Goal: Task Accomplishment & Management: Use online tool/utility

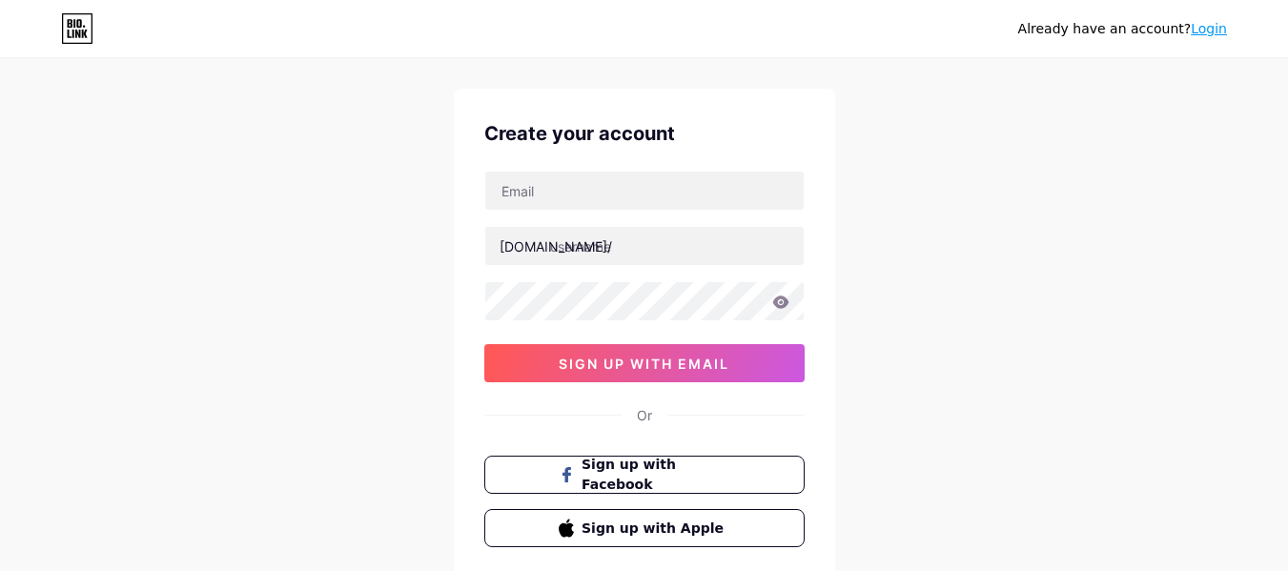
scroll to position [26, 0]
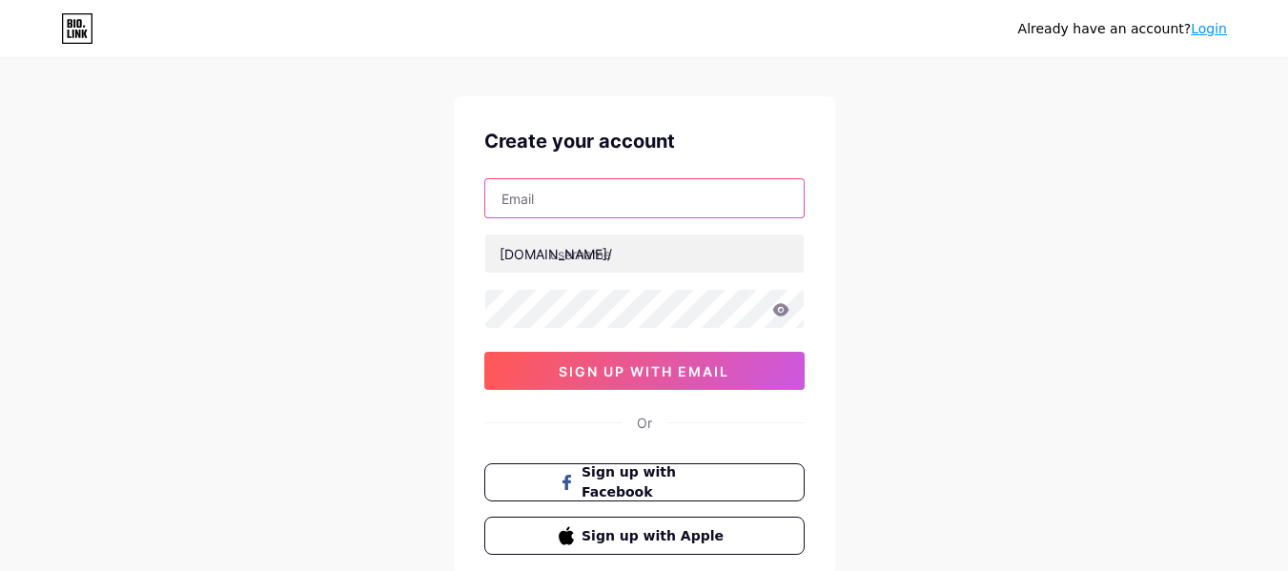
click at [563, 202] on input "text" at bounding box center [644, 198] width 318 height 38
type input "[EMAIL_ADDRESS][DOMAIN_NAME]"
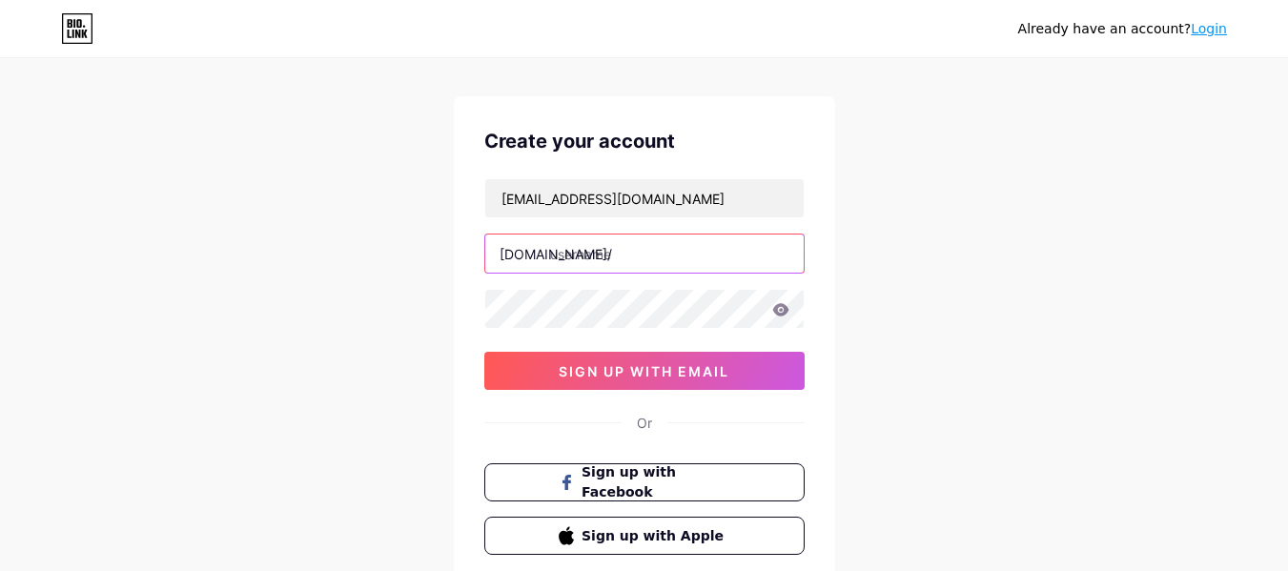
click at [614, 261] on input "text" at bounding box center [644, 254] width 318 height 38
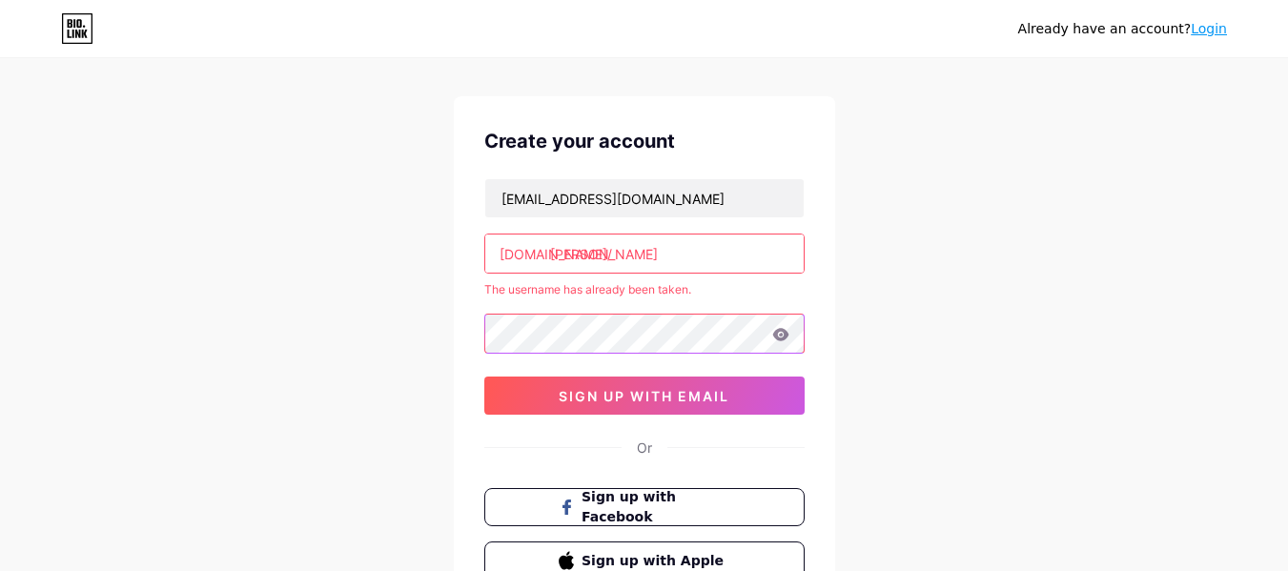
click at [564, 299] on div "[EMAIL_ADDRESS][DOMAIN_NAME] [DOMAIN_NAME]/ sanjaygupta The username has alread…" at bounding box center [644, 296] width 320 height 236
click at [656, 252] on input "[PERSON_NAME]" at bounding box center [644, 254] width 318 height 38
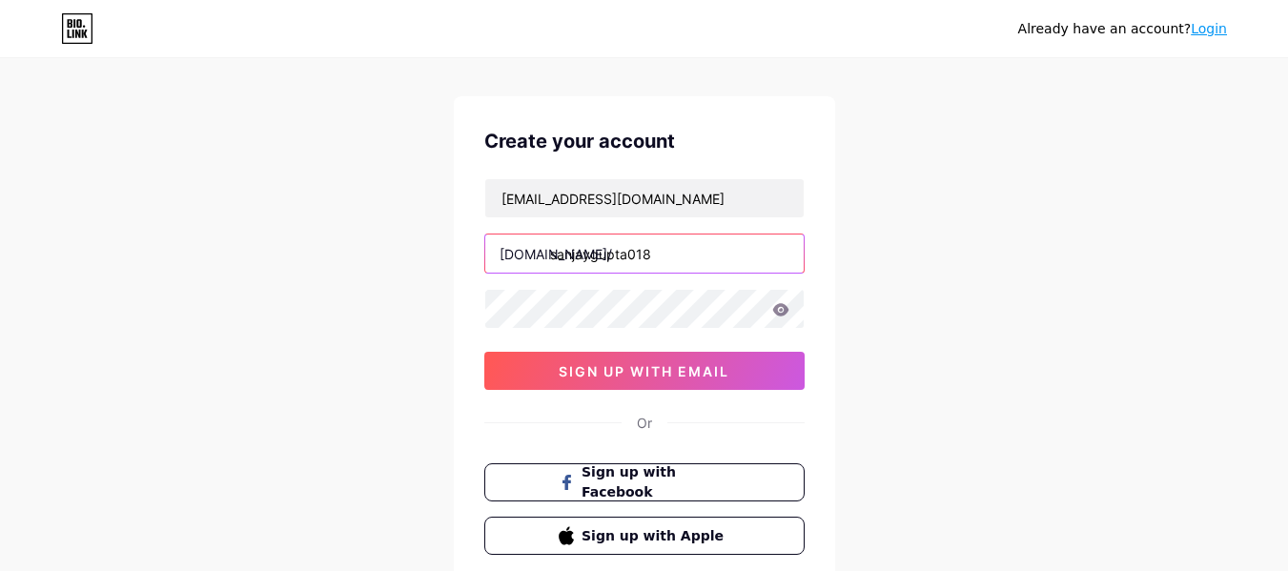
type input "sanjaygupta018"
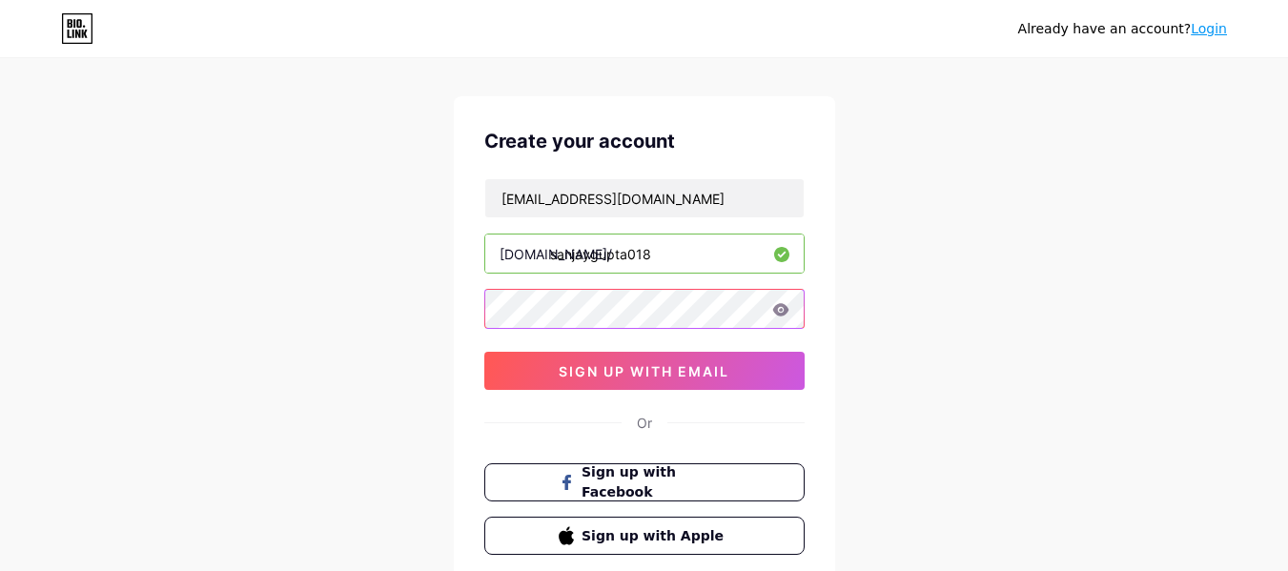
scroll to position [158, 0]
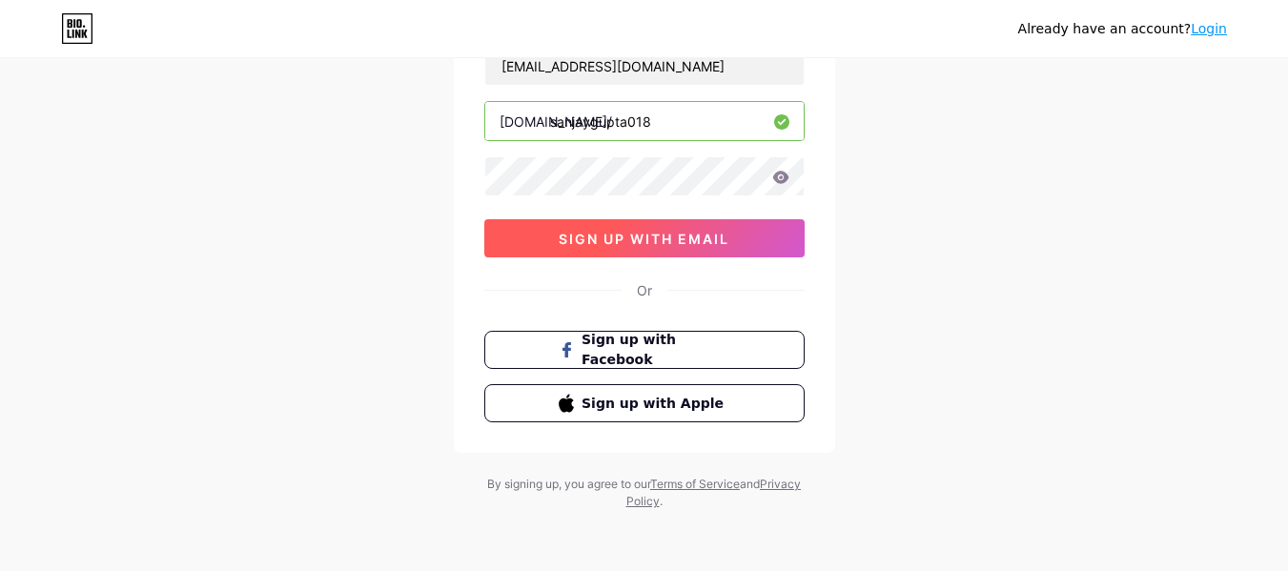
click at [546, 249] on button "sign up with email" at bounding box center [644, 238] width 320 height 38
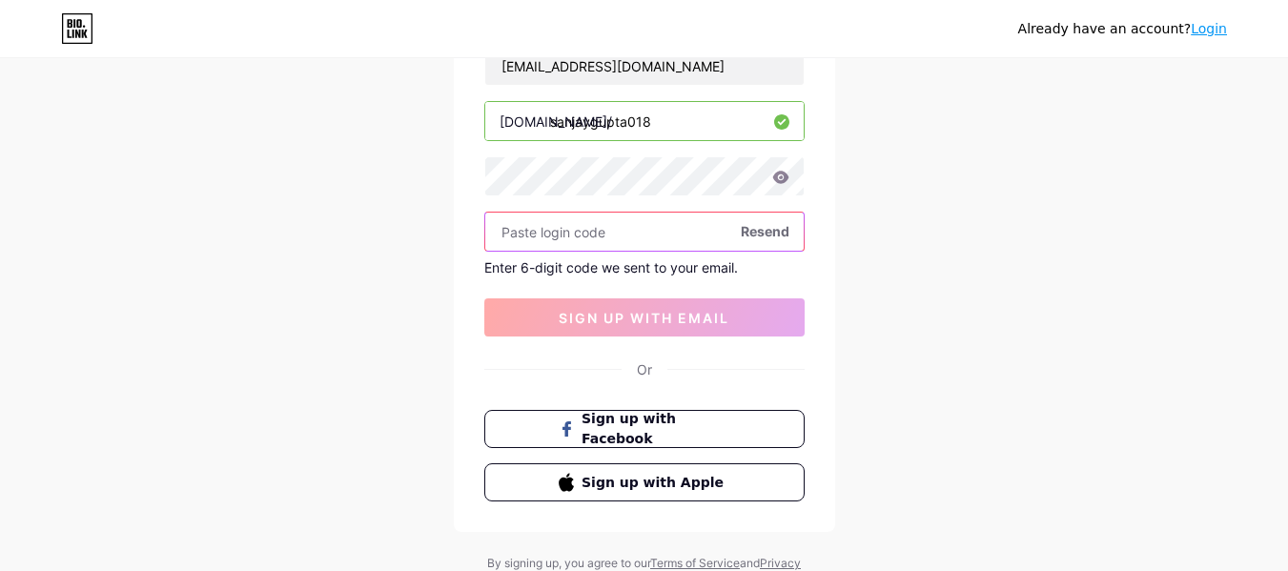
paste input "278728"
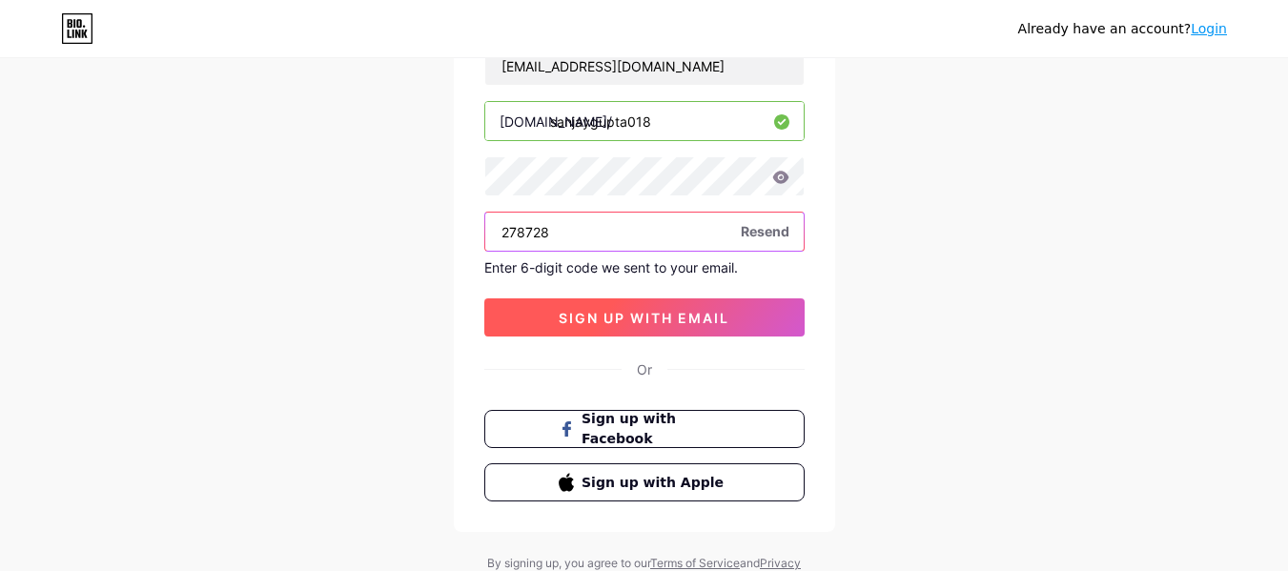
type input "278728"
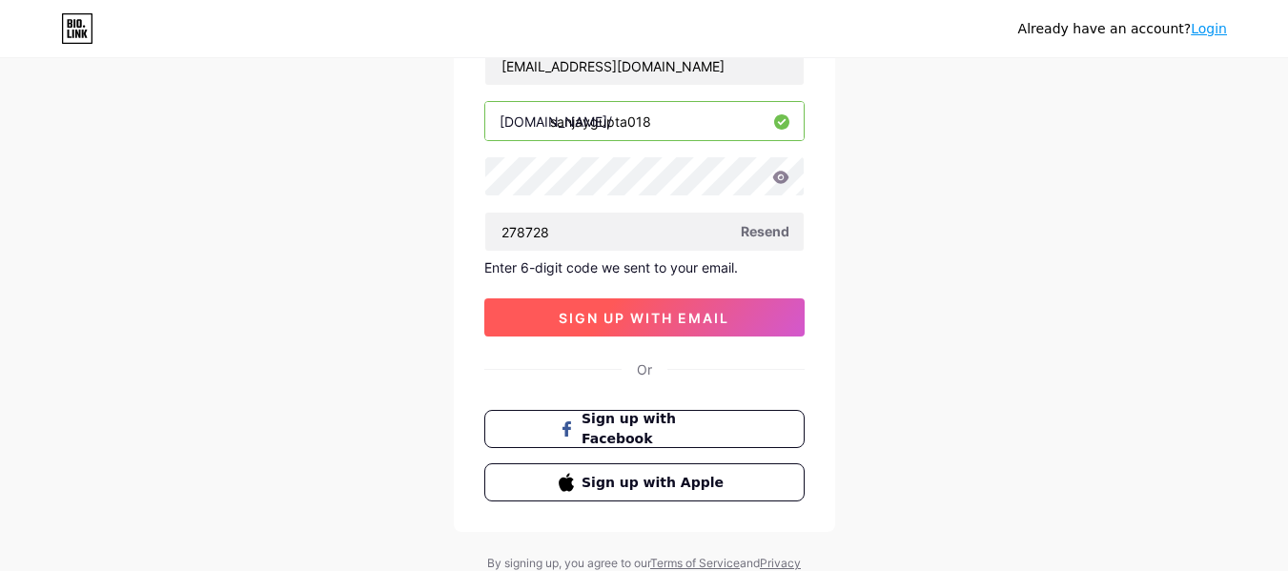
click at [536, 322] on button "sign up with email" at bounding box center [644, 317] width 320 height 38
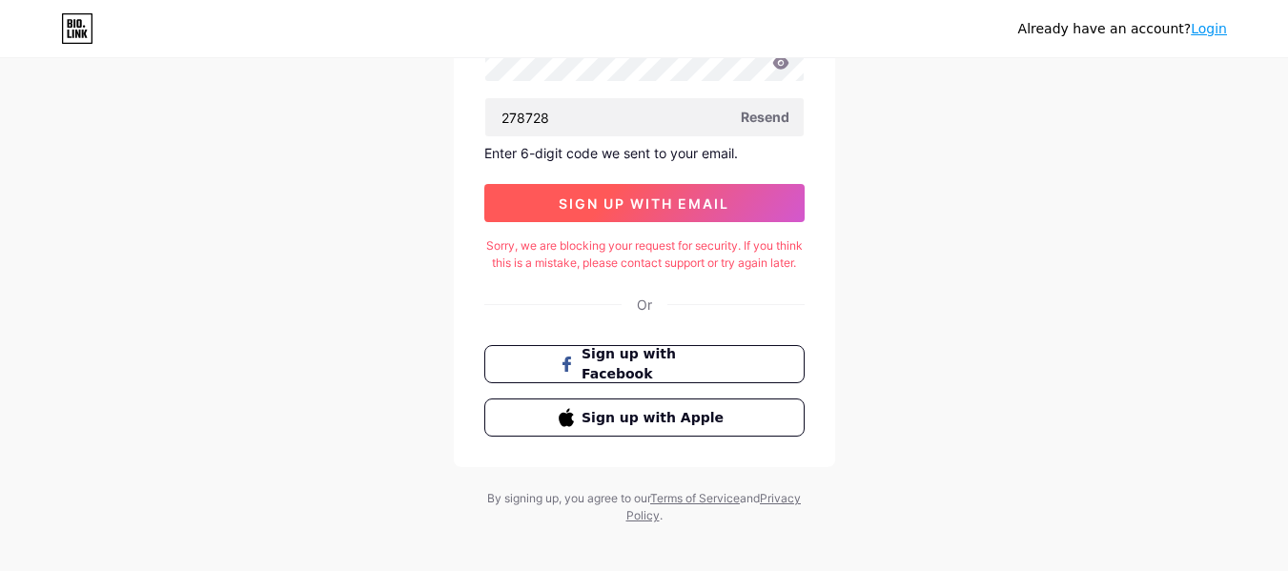
scroll to position [274, 0]
click at [666, 215] on button "sign up with email" at bounding box center [644, 202] width 320 height 38
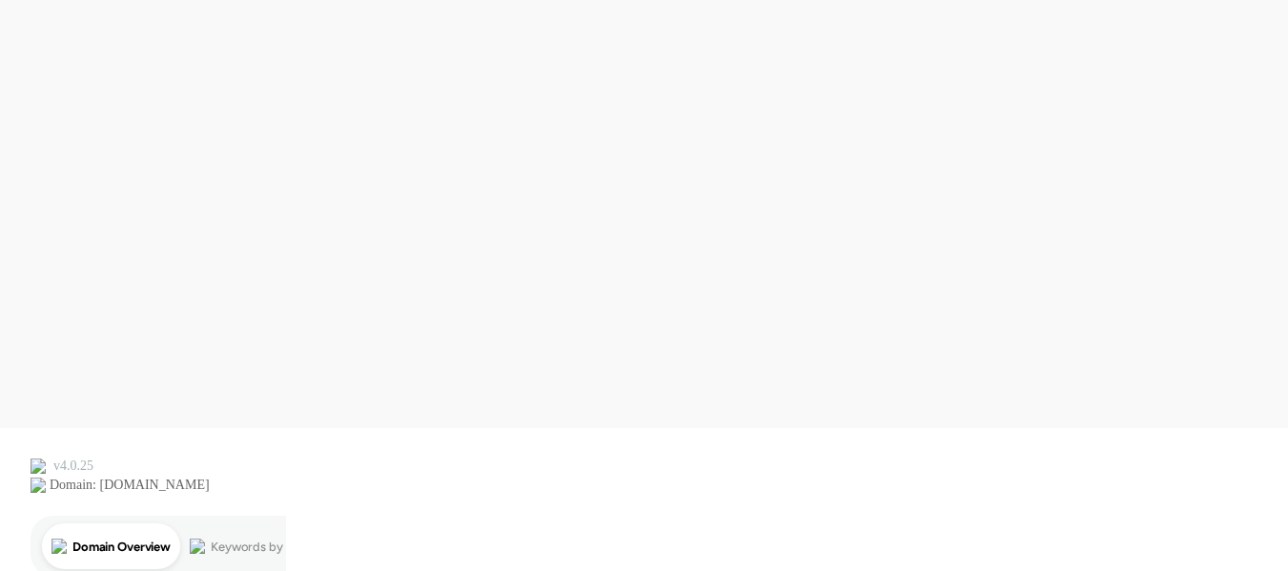
scroll to position [0, 0]
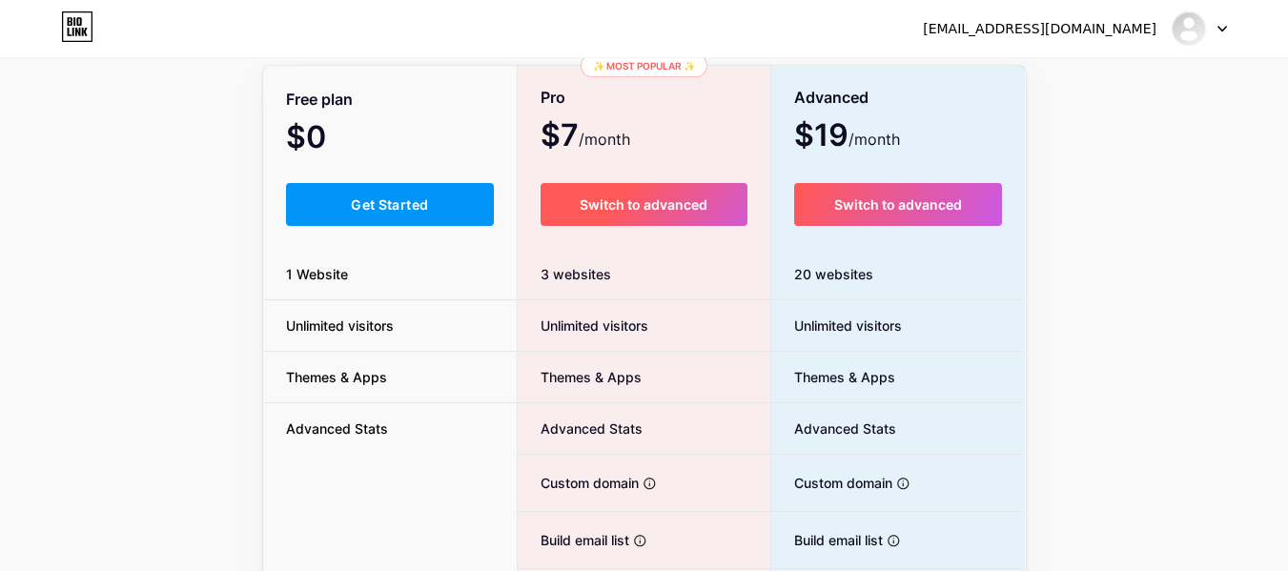
scroll to position [120, 0]
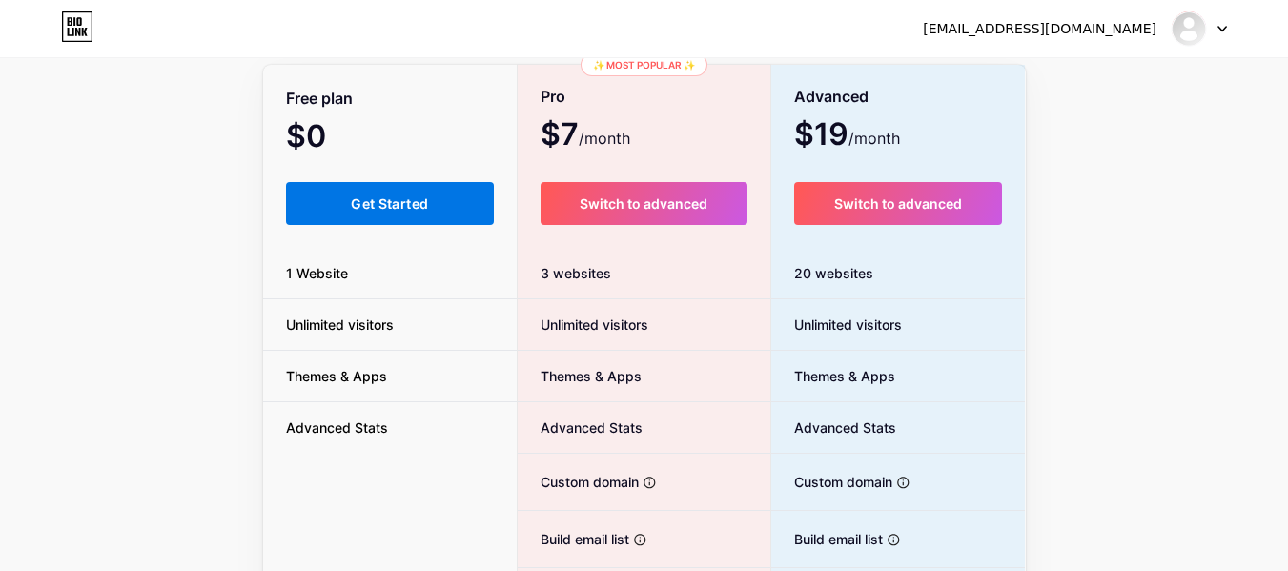
click at [394, 209] on span "Get Started" at bounding box center [389, 203] width 77 height 16
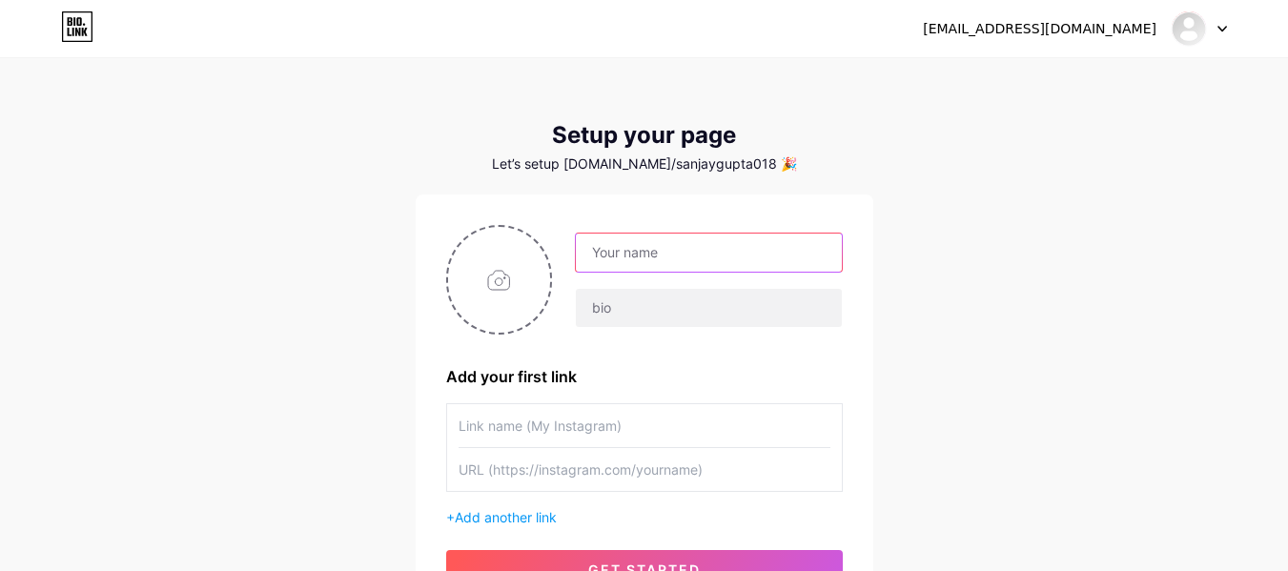
click at [634, 257] on input "text" at bounding box center [708, 253] width 265 height 38
type input "sanjaygupta108"
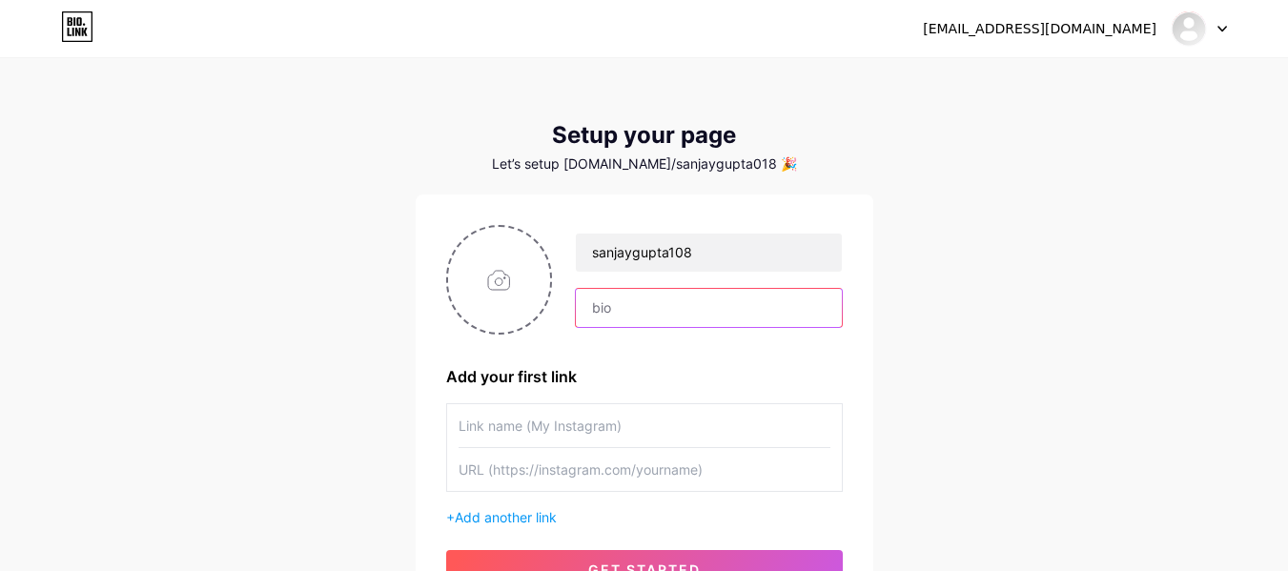
click at [622, 303] on input "text" at bounding box center [708, 308] width 265 height 38
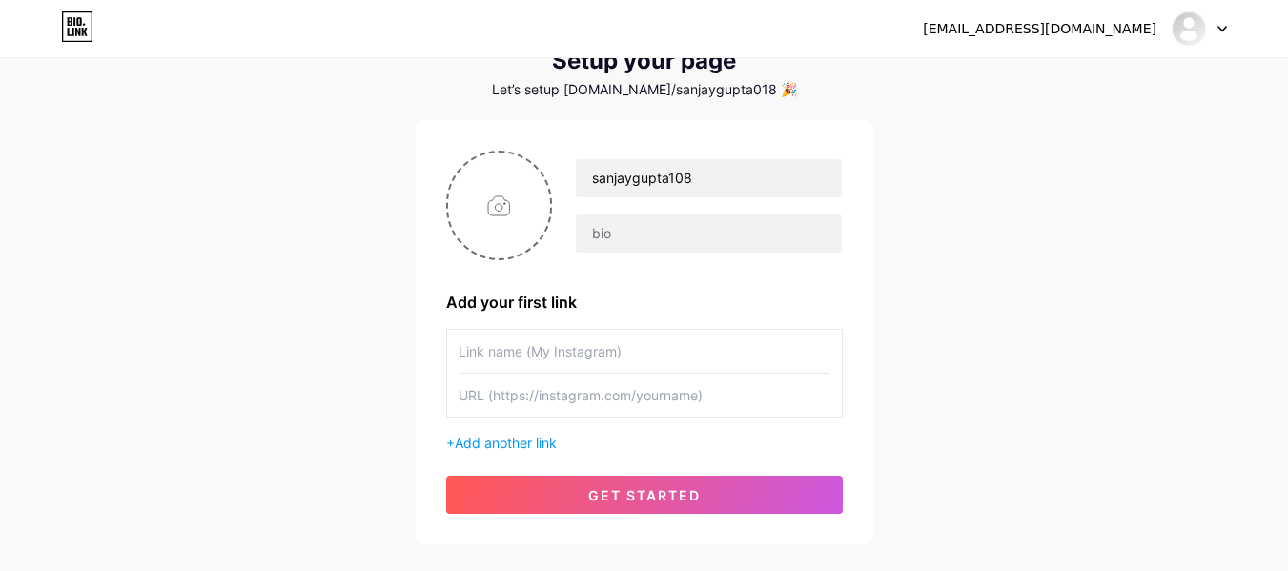
click at [508, 390] on input "text" at bounding box center [645, 395] width 372 height 43
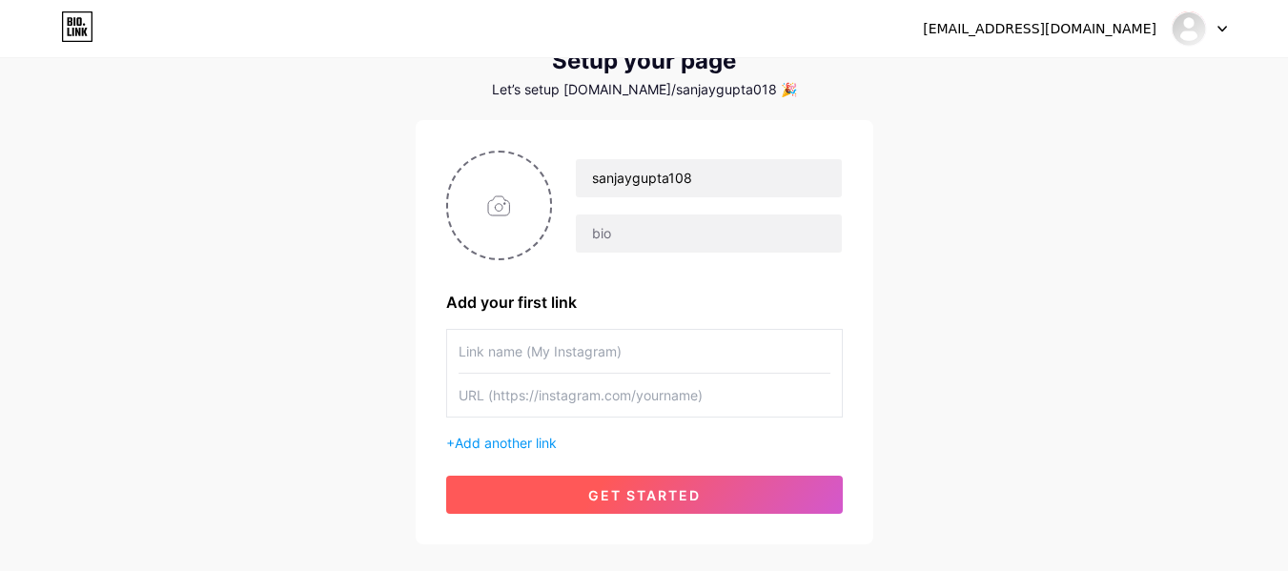
click at [615, 496] on span "get started" at bounding box center [644, 495] width 113 height 16
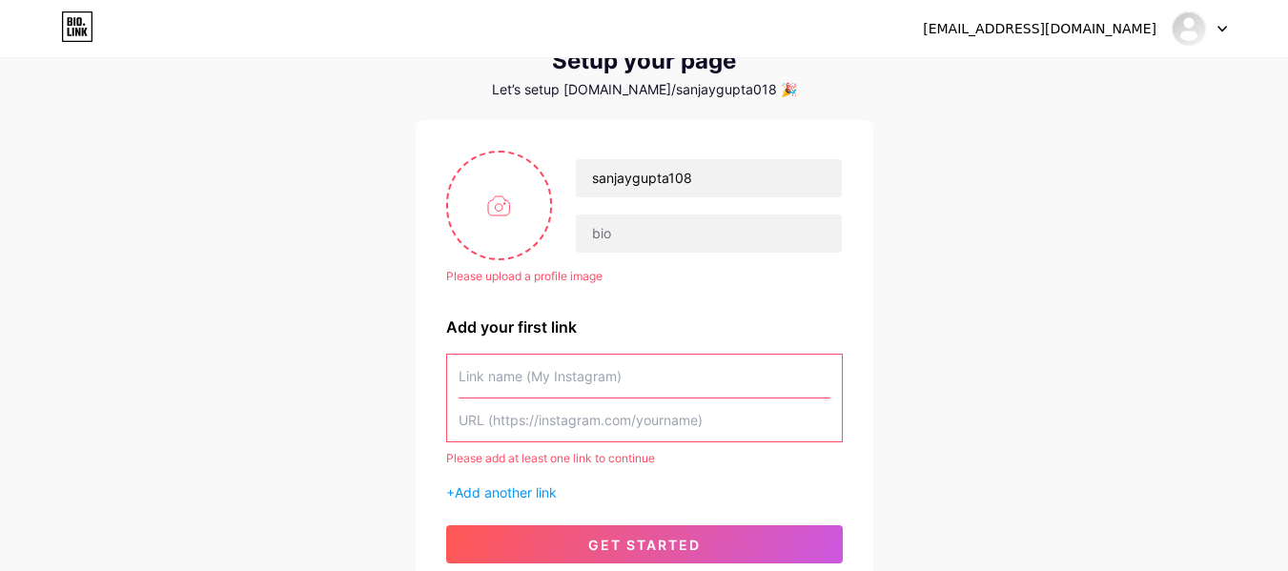
click at [545, 381] on input "text" at bounding box center [645, 376] width 372 height 43
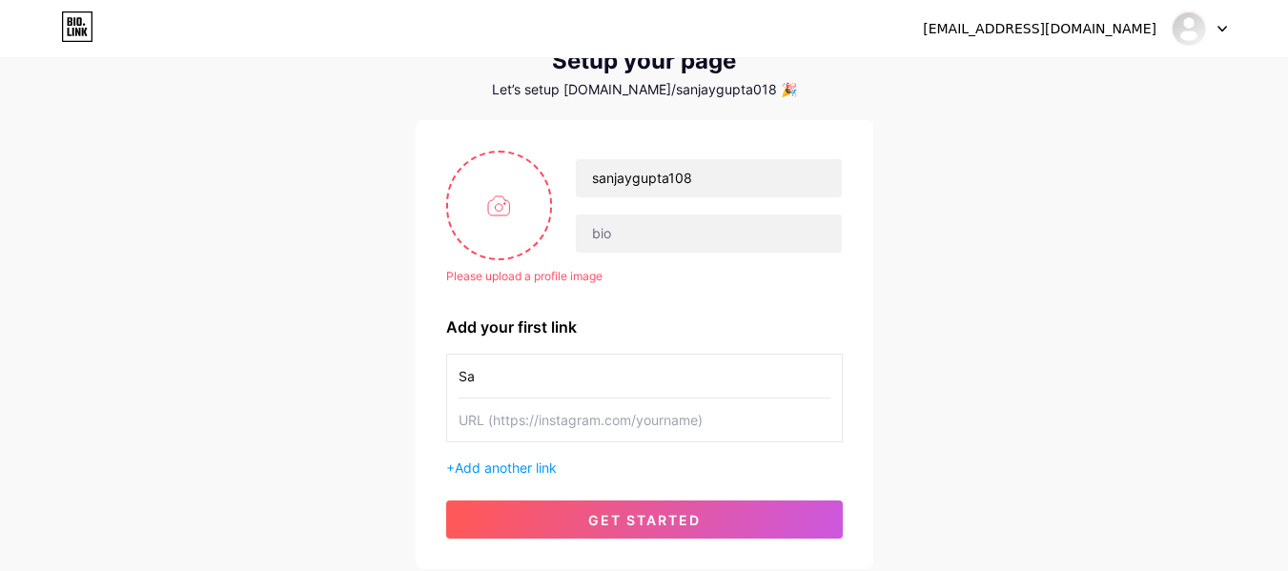
type input "S"
type input "lottosportindia"
click at [523, 419] on input "text" at bounding box center [645, 420] width 372 height 43
click at [789, 113] on div "Setup your page Let’s setup [DOMAIN_NAME]/sanjaygupta018 🎉 Please upload a prof…" at bounding box center [645, 309] width 458 height 522
click at [488, 411] on input "text" at bounding box center [645, 420] width 372 height 43
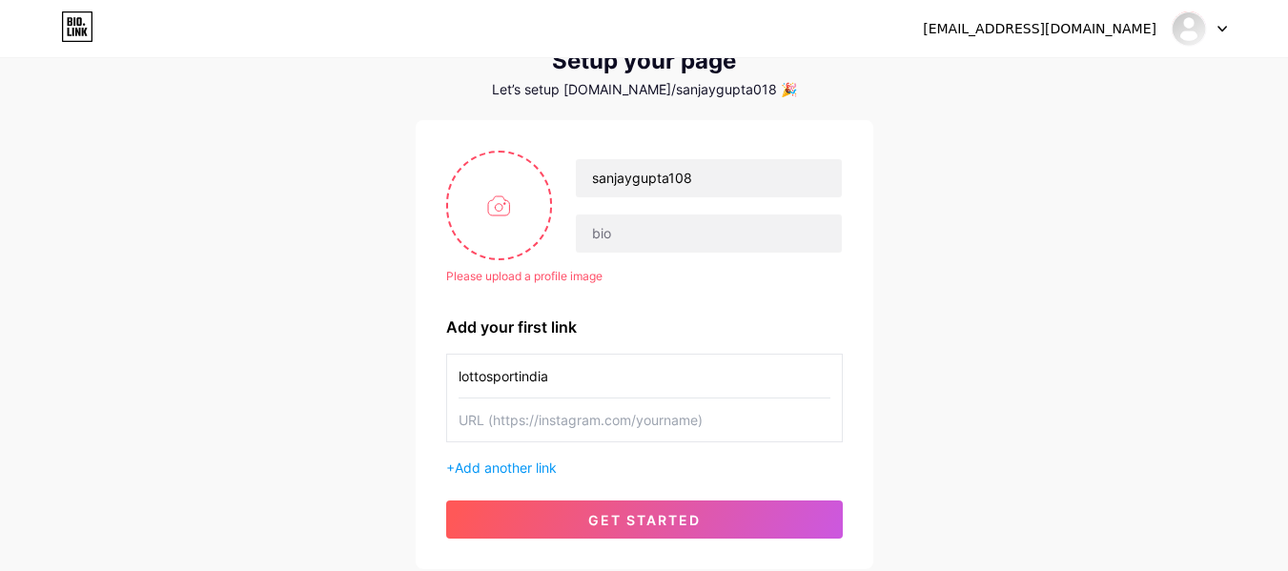
paste input "[URL][DOMAIN_NAME]"
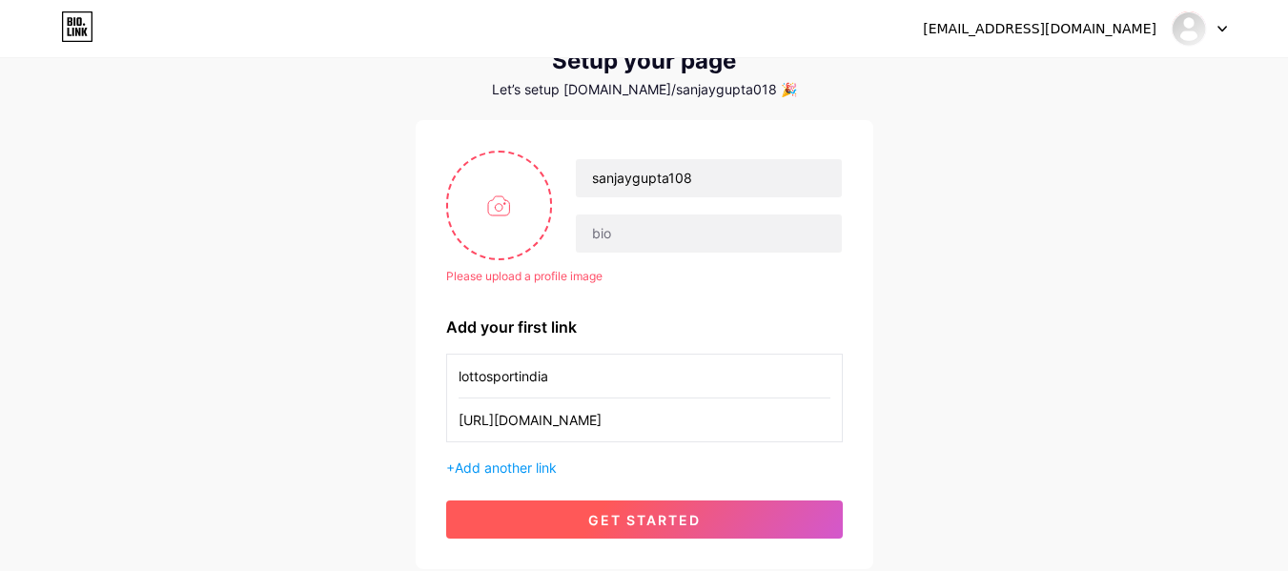
type input "[URL][DOMAIN_NAME]"
click at [553, 509] on button "get started" at bounding box center [644, 520] width 397 height 38
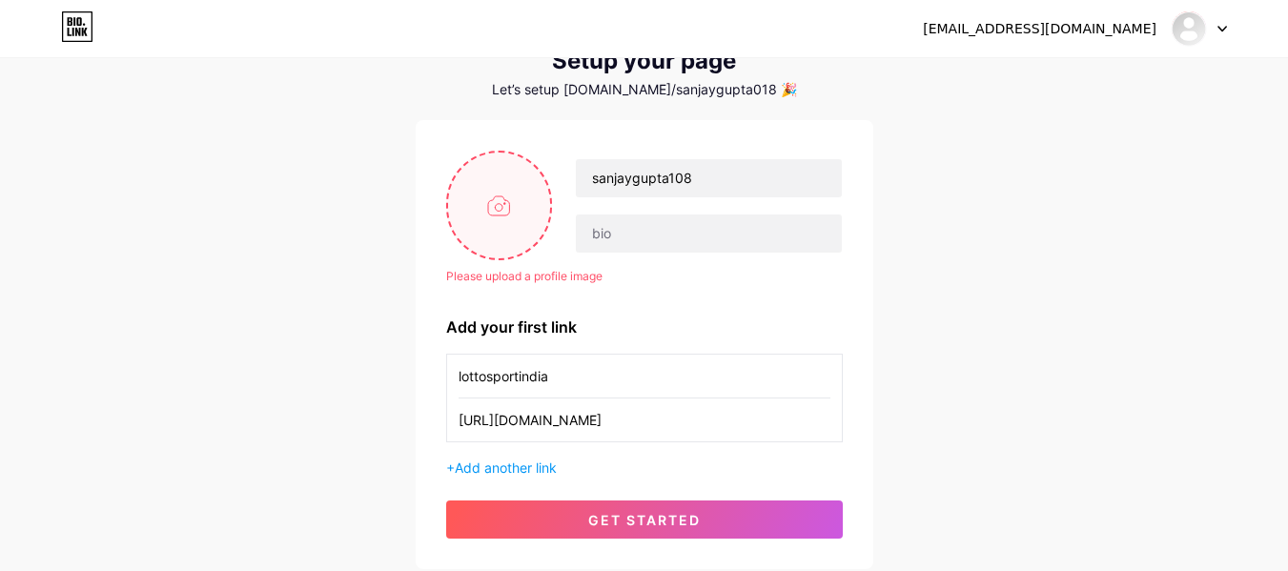
click at [492, 227] on input "file" at bounding box center [499, 206] width 103 height 106
type input "C:\fakepath\Sintex Logo.png"
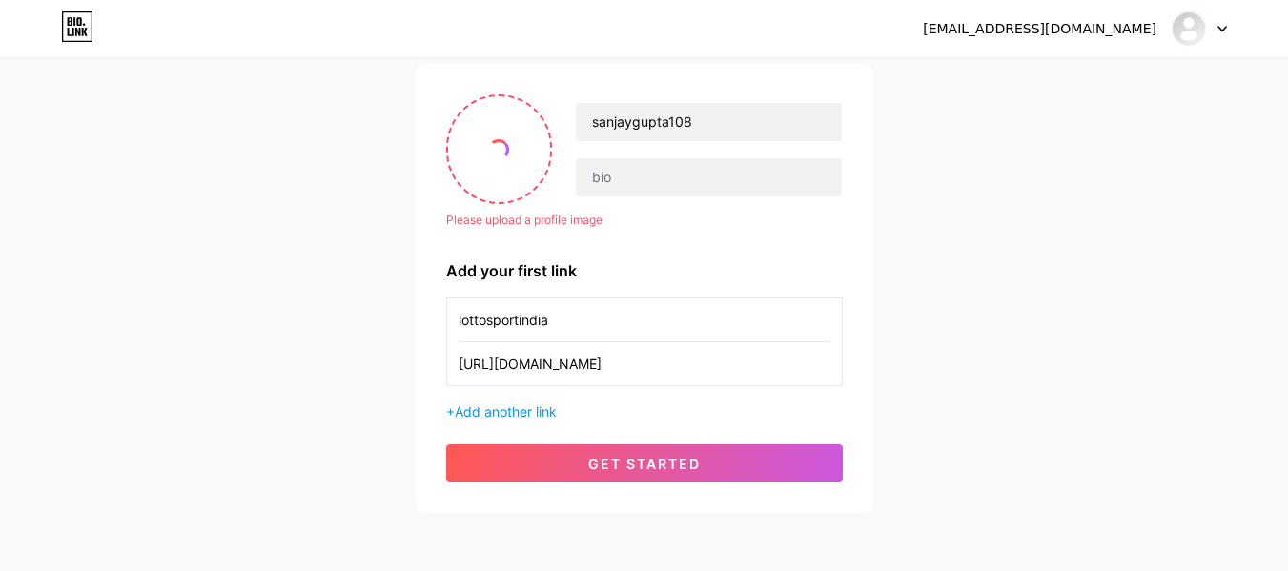
scroll to position [134, 0]
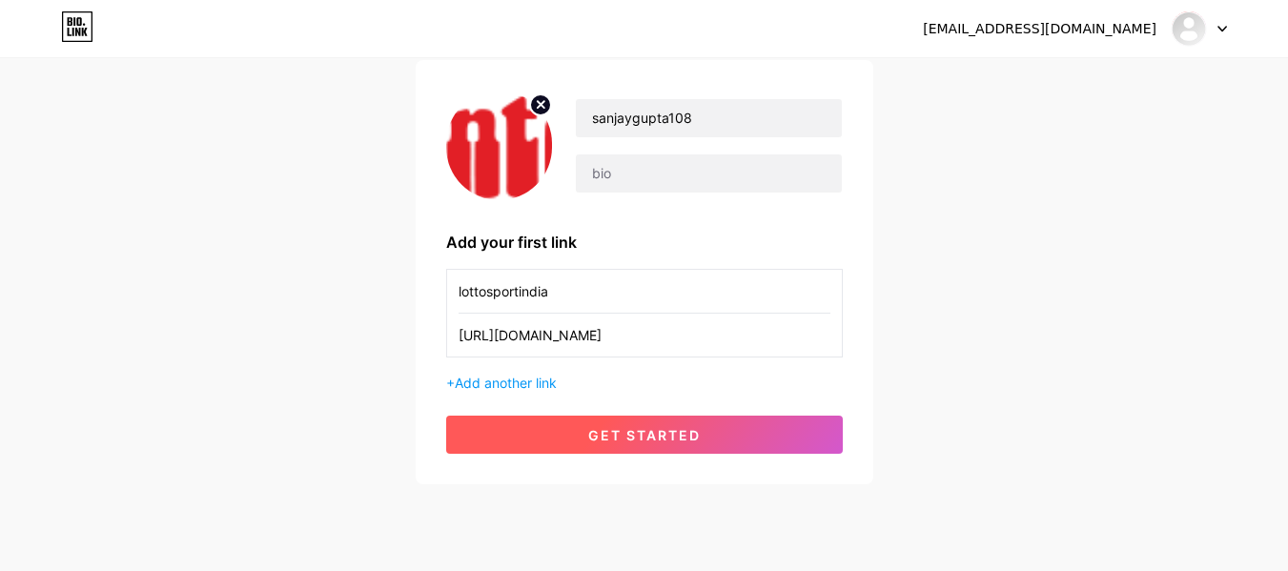
click at [688, 439] on span "get started" at bounding box center [644, 435] width 113 height 16
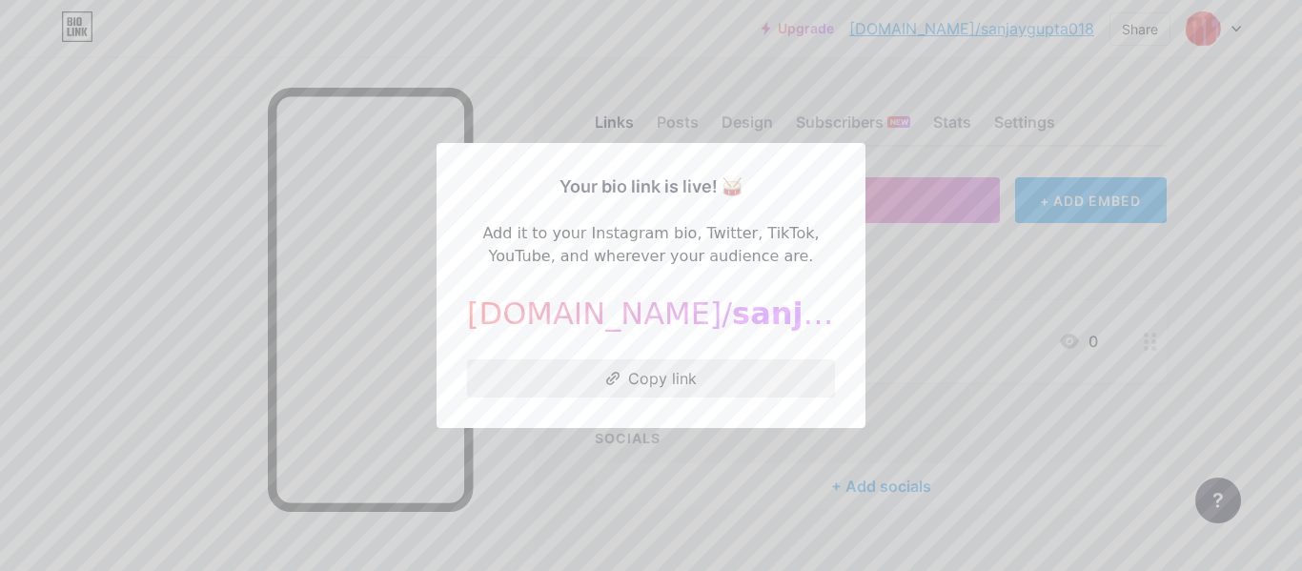
click at [646, 373] on button "Copy link" at bounding box center [651, 378] width 368 height 38
click at [919, 287] on div at bounding box center [651, 285] width 1302 height 571
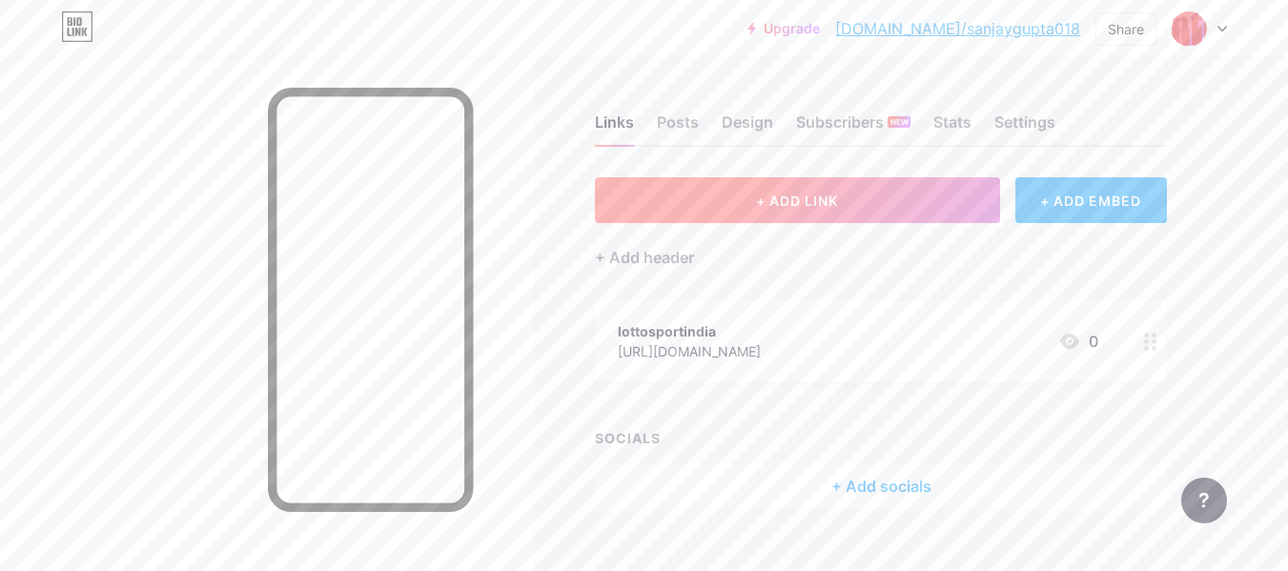
click at [692, 204] on button "+ ADD LINK" at bounding box center [797, 200] width 405 height 46
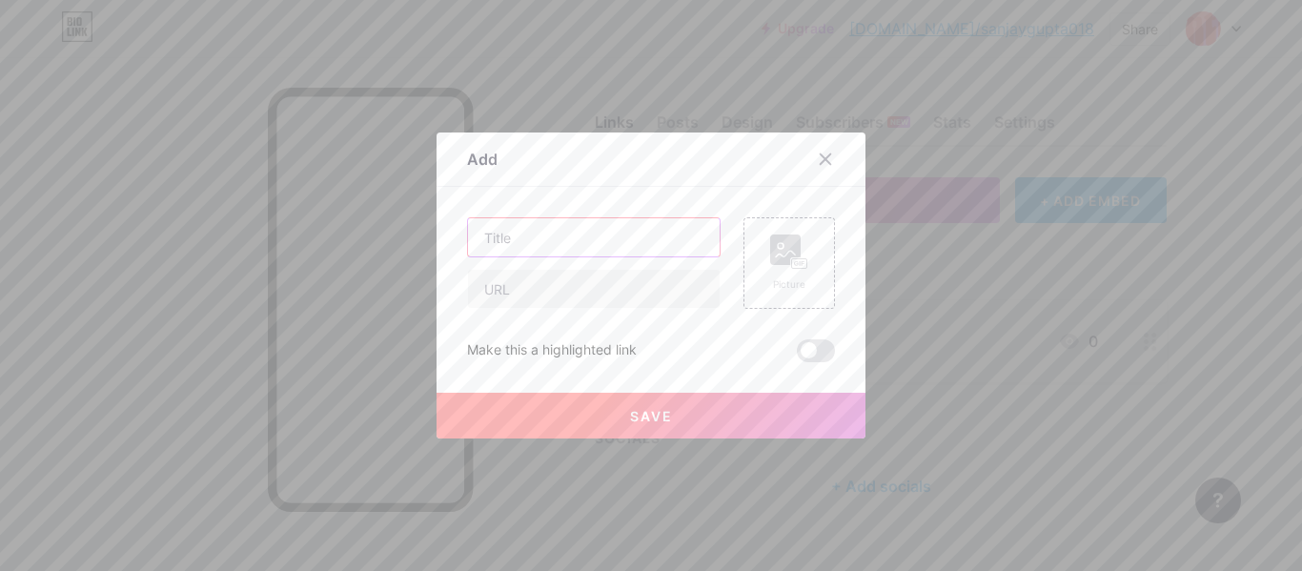
click at [500, 236] on input "text" at bounding box center [594, 237] width 252 height 38
click at [480, 284] on input "text" at bounding box center [594, 289] width 252 height 38
paste input "[URL][DOMAIN_NAME]"
type input "[URL][DOMAIN_NAME]"
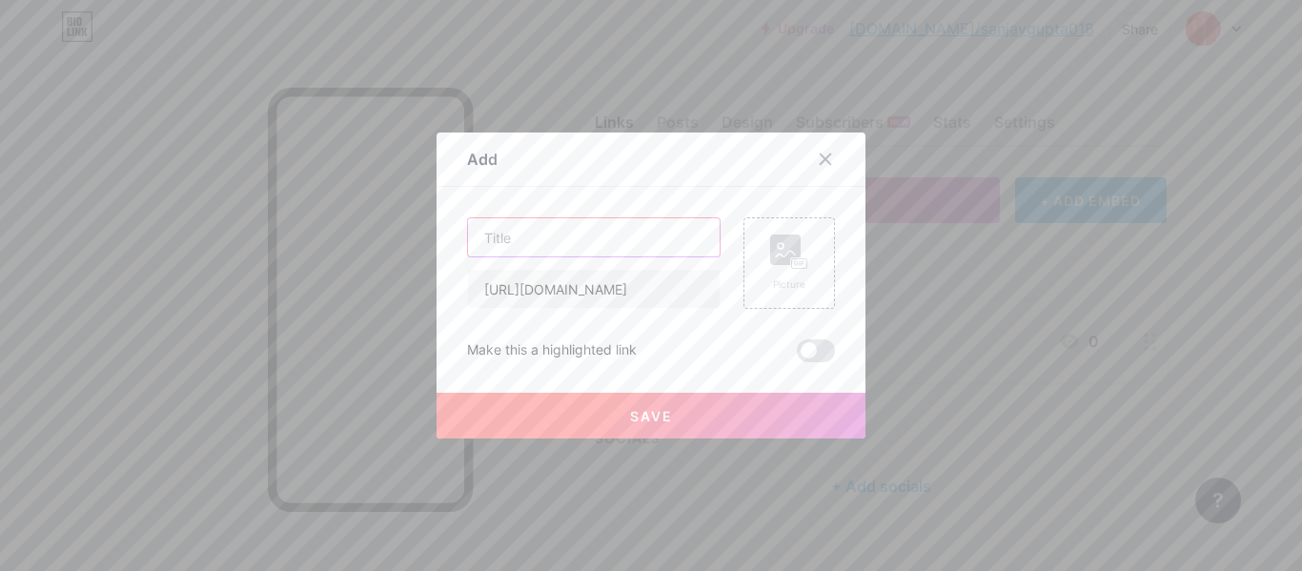
click at [532, 244] on input "text" at bounding box center [594, 237] width 252 height 38
paste input "Feel Good in Every Step: Why Lotto Believes in the Joy of Movement"
type input "Feel Good in Every Step: Why Lotto Believes in the Joy of Movement"
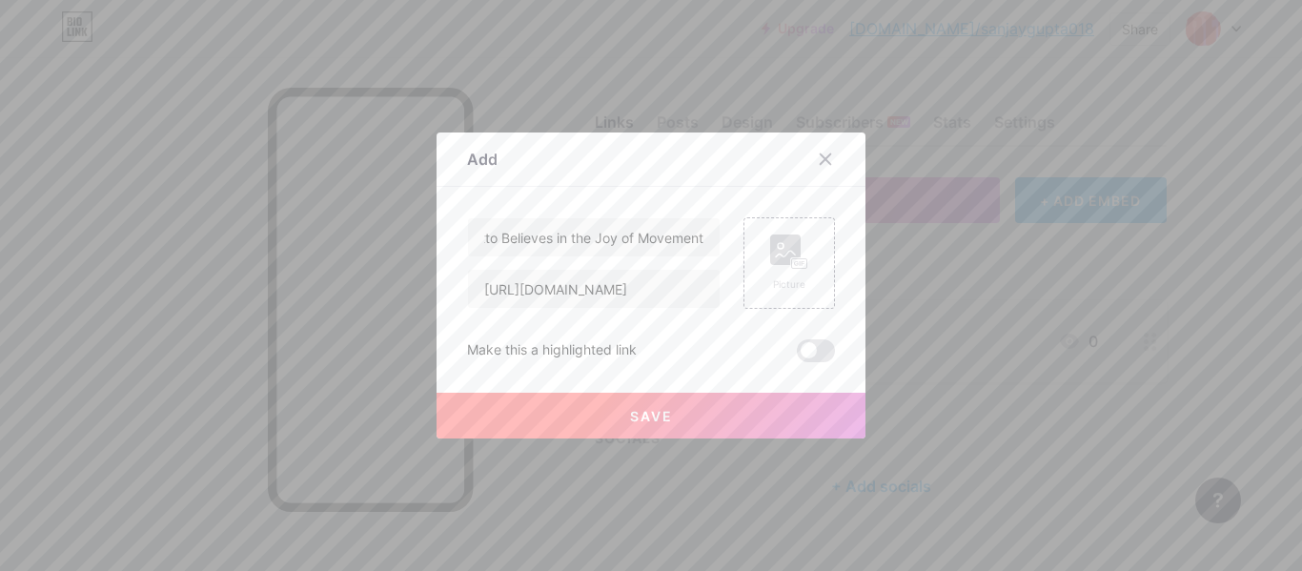
click at [655, 421] on span "Save" at bounding box center [651, 416] width 43 height 16
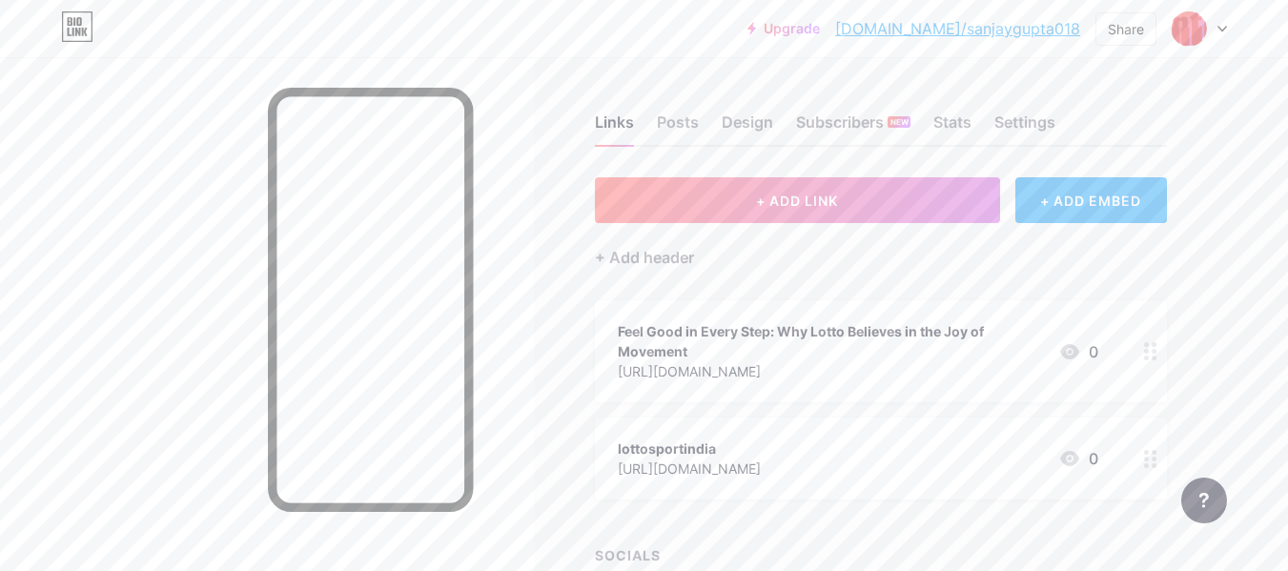
click at [1065, 351] on icon at bounding box center [1069, 351] width 19 height 15
